Goal: Find specific page/section: Find specific page/section

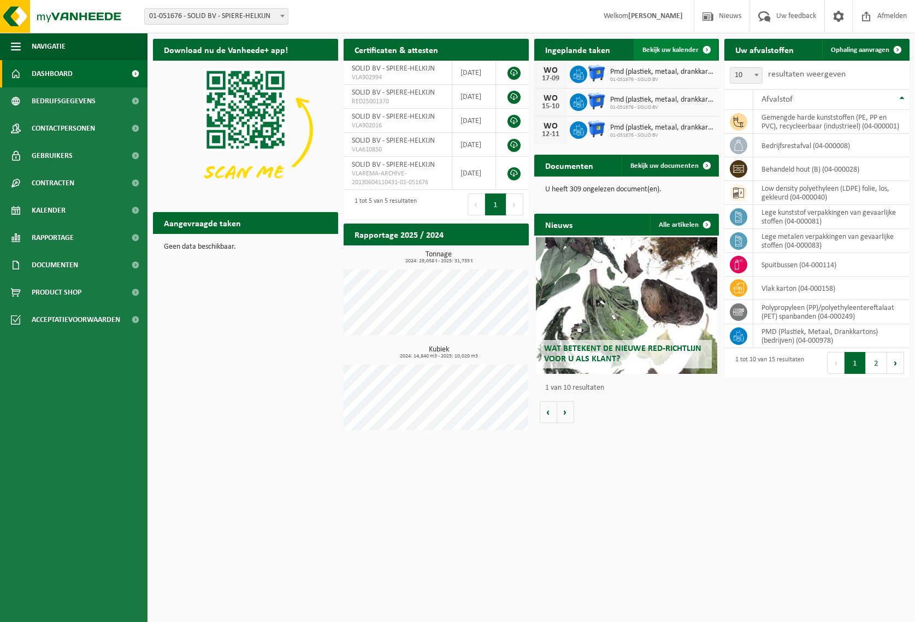
click at [666, 52] on span "Bekijk uw kalender" at bounding box center [671, 49] width 56 height 7
click at [61, 184] on span "Contracten" at bounding box center [53, 182] width 43 height 27
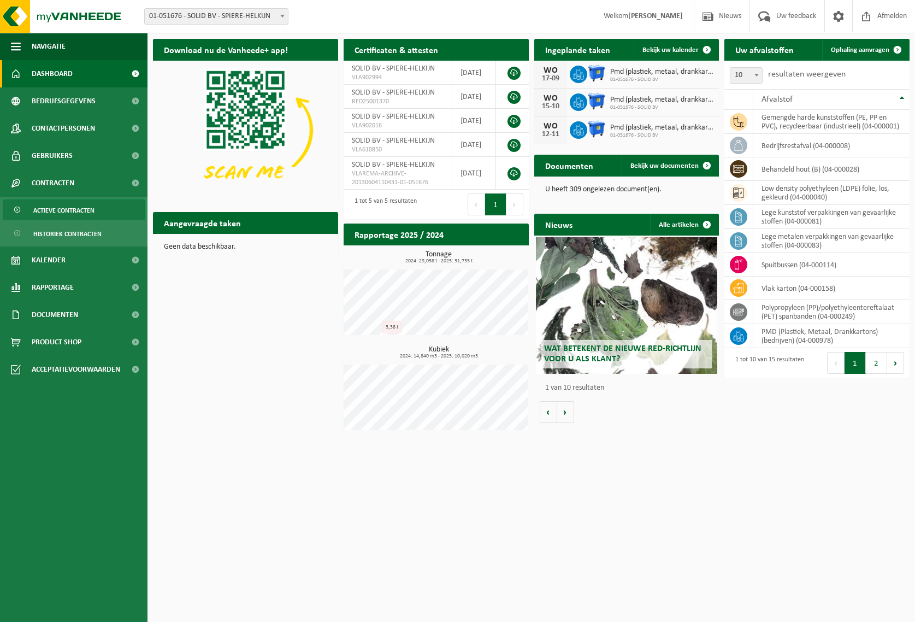
click at [64, 210] on span "Actieve contracten" at bounding box center [63, 210] width 61 height 21
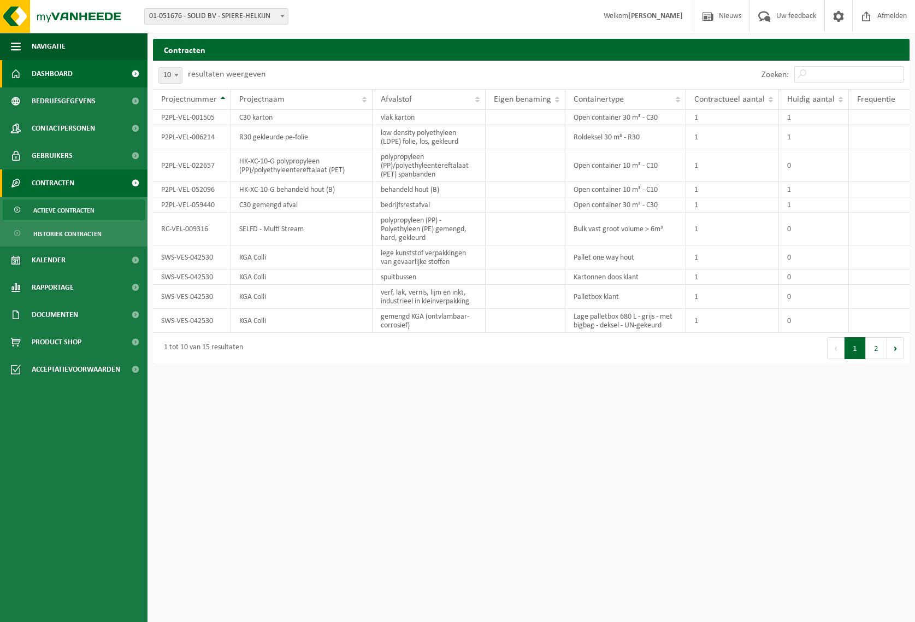
click at [54, 75] on span "Dashboard" at bounding box center [52, 73] width 41 height 27
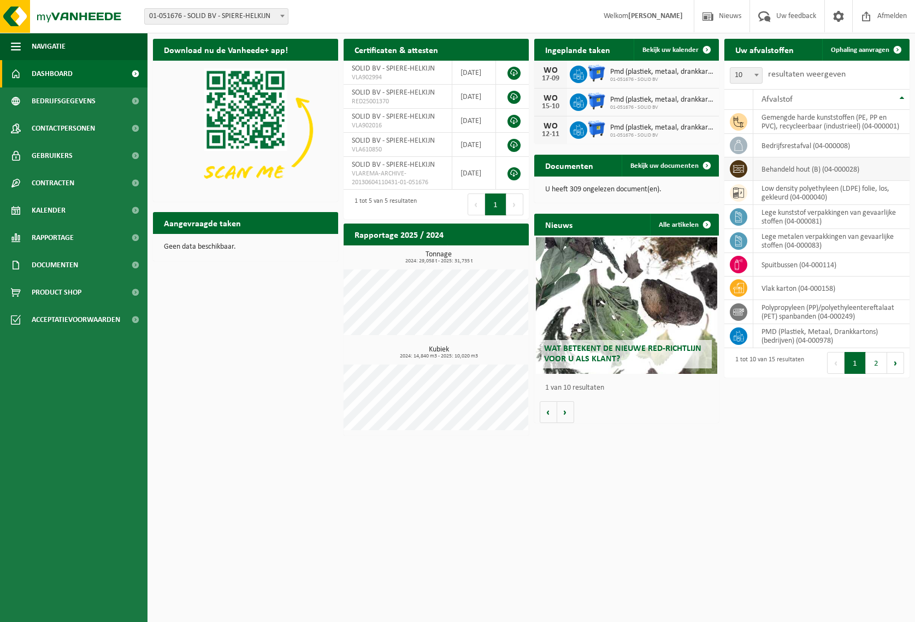
click at [814, 172] on td "behandeld hout (B) (04-000028)" at bounding box center [832, 168] width 156 height 23
